Goal: Information Seeking & Learning: Learn about a topic

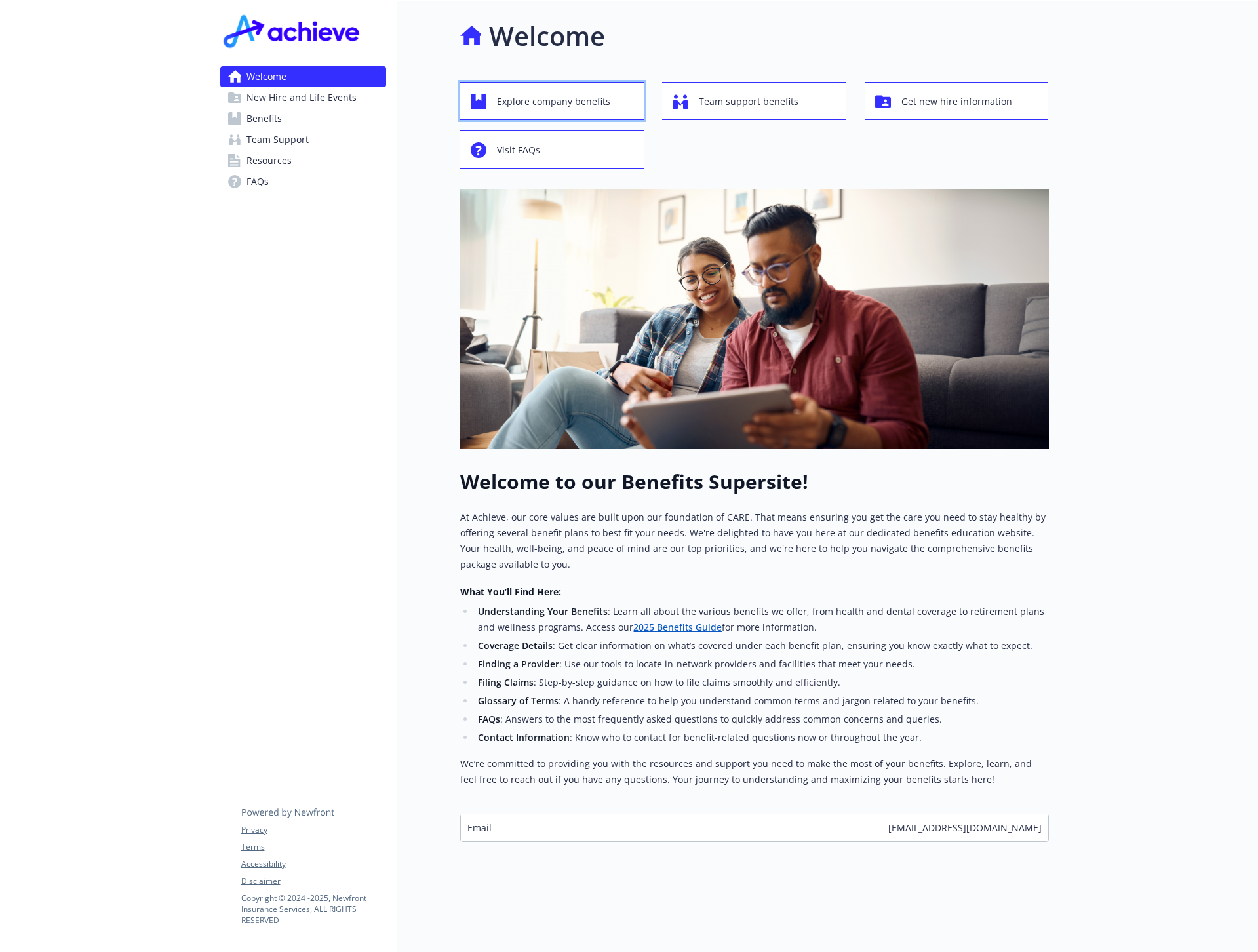
click at [510, 105] on span "Explore company benefits" at bounding box center [553, 101] width 113 height 25
click at [562, 146] on div "Visit FAQs" at bounding box center [554, 150] width 167 height 25
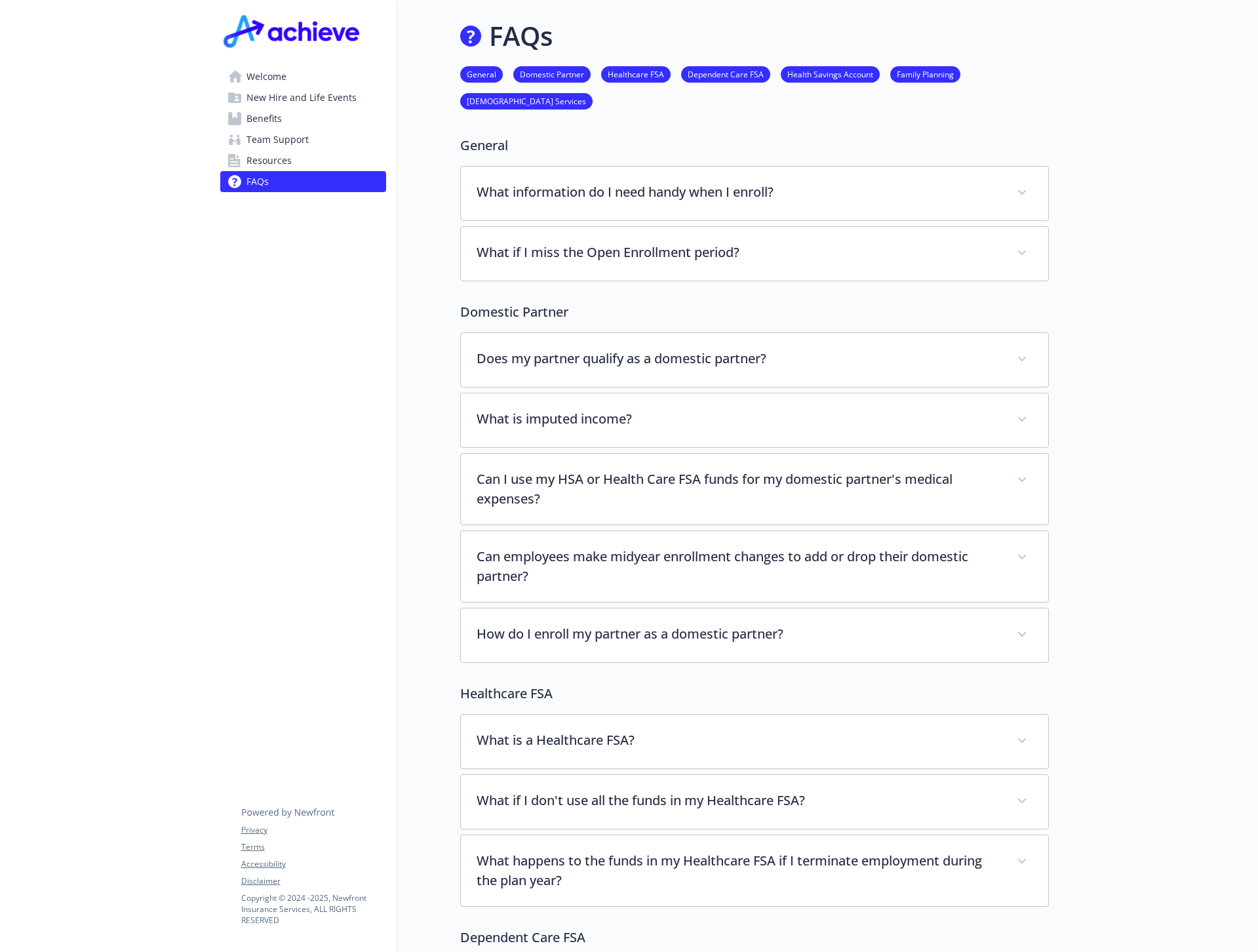
click at [304, 157] on link "Resources" at bounding box center [303, 161] width 166 height 21
